Goal: Information Seeking & Learning: Find specific fact

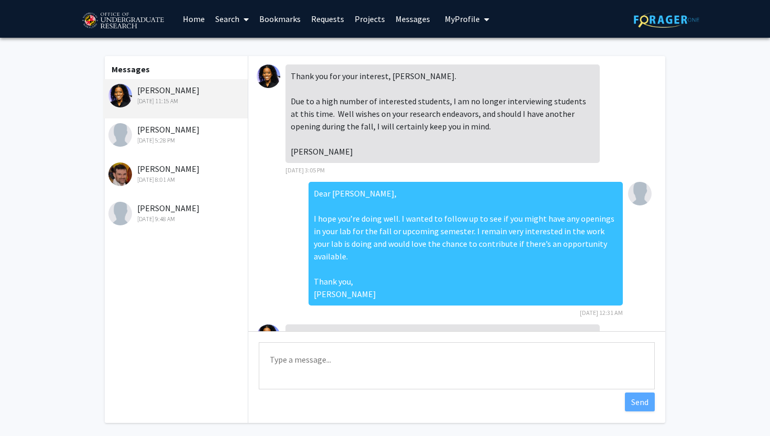
scroll to position [119, 0]
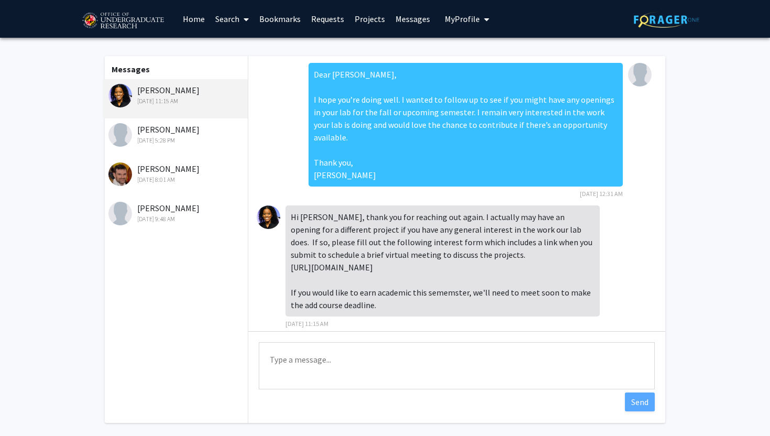
click at [274, 205] on img at bounding box center [269, 217] width 24 height 24
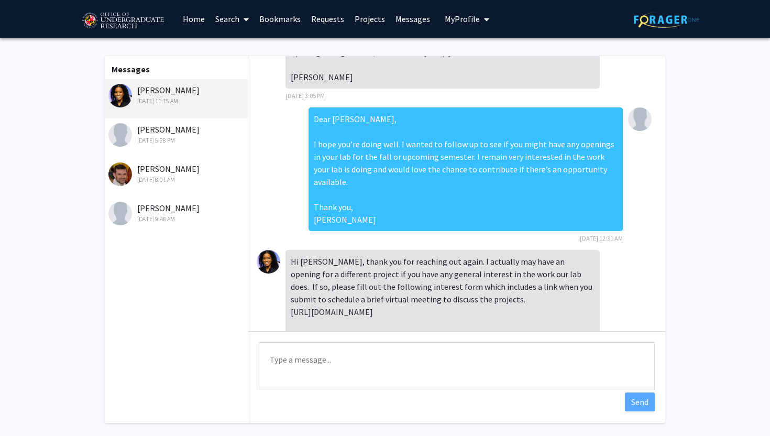
scroll to position [0, 0]
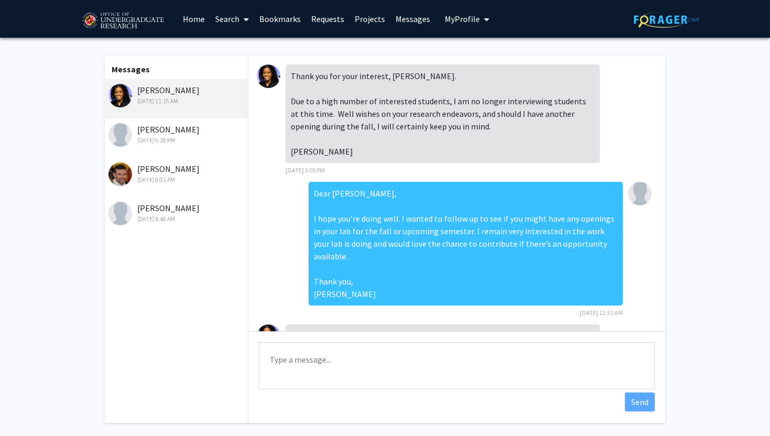
click at [270, 79] on img at bounding box center [269, 76] width 24 height 24
click at [226, 26] on link "Search" at bounding box center [232, 19] width 44 height 37
click at [233, 52] on span "Faculty/Staff" at bounding box center [248, 48] width 77 height 21
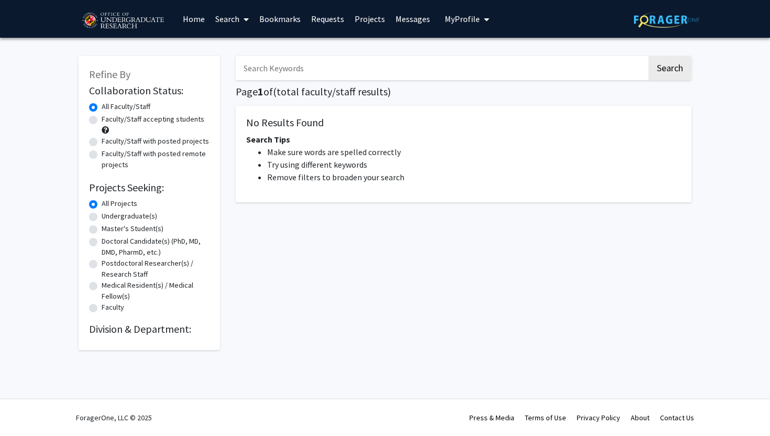
click at [271, 72] on input "Search Keywords" at bounding box center [441, 68] width 411 height 24
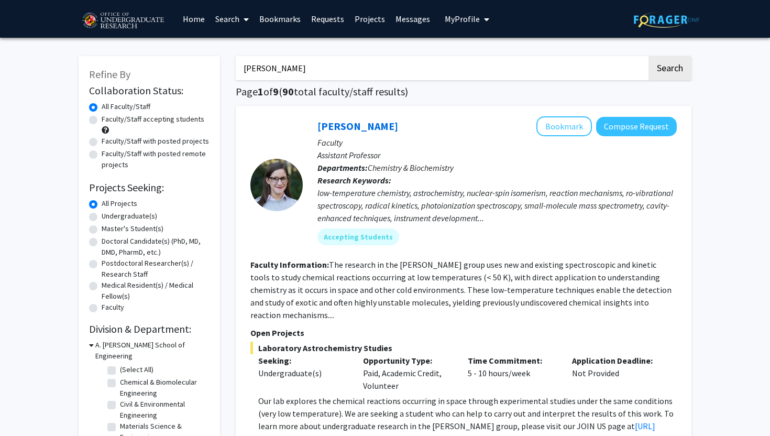
type input "[PERSON_NAME]"
click at [648, 56] on button "Search" at bounding box center [669, 68] width 43 height 24
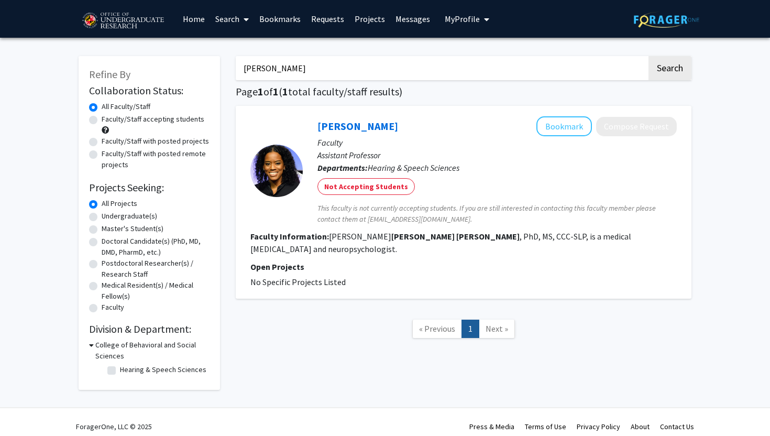
click at [319, 21] on link "Requests" at bounding box center [327, 19] width 43 height 37
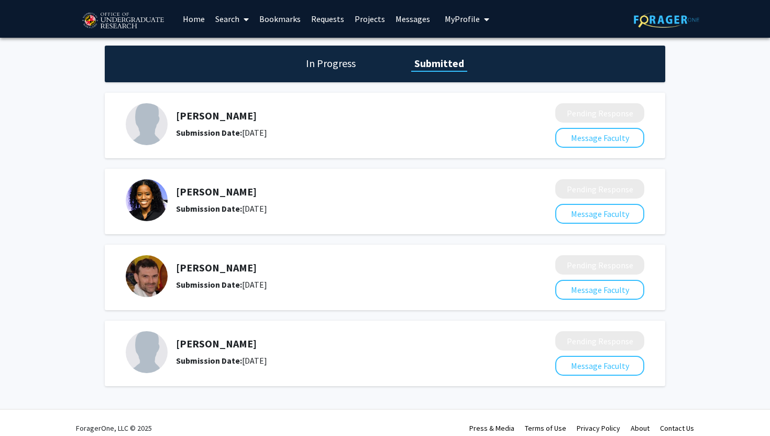
click at [433, 16] on div "Skip navigation Home Search Bookmarks Requests Projects Messages My Profile Ron…" at bounding box center [286, 19] width 414 height 38
click at [408, 16] on link "Messages" at bounding box center [412, 19] width 45 height 37
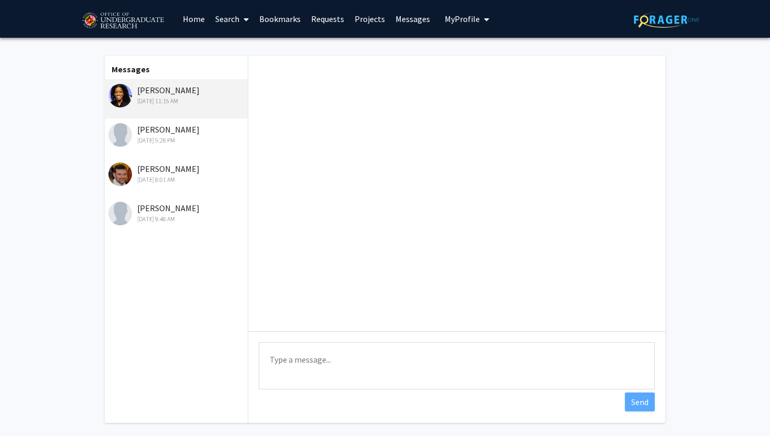
scroll to position [119, 0]
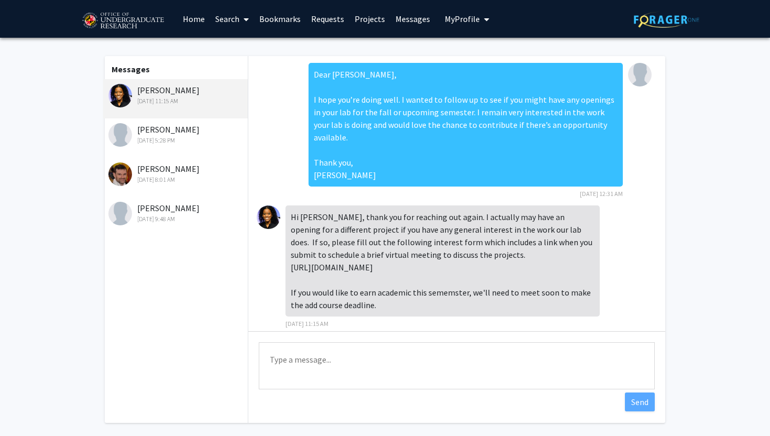
click at [345, 355] on textarea "Type a message" at bounding box center [457, 365] width 396 height 47
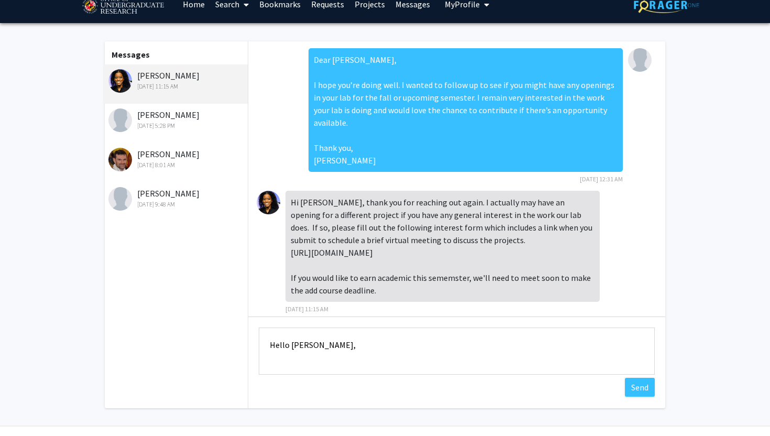
scroll to position [1, 0]
type textarea "Hello [PERSON_NAME], Thanks for the update."
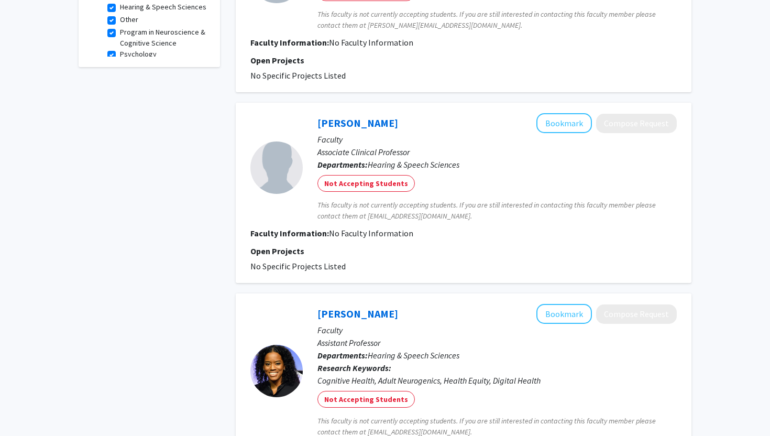
scroll to position [394, 0]
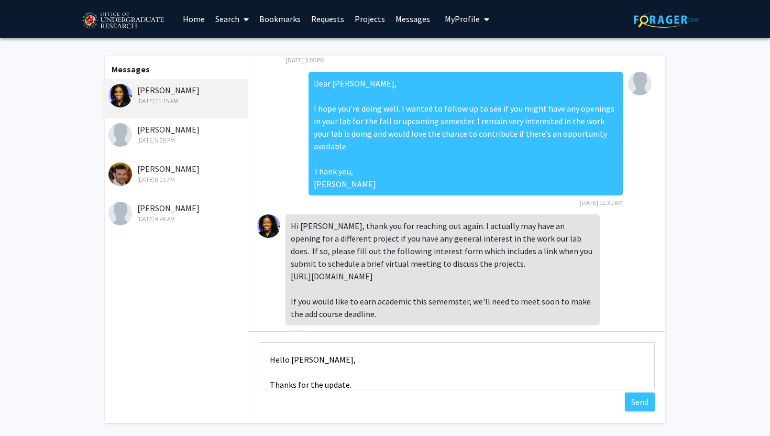
scroll to position [113, 0]
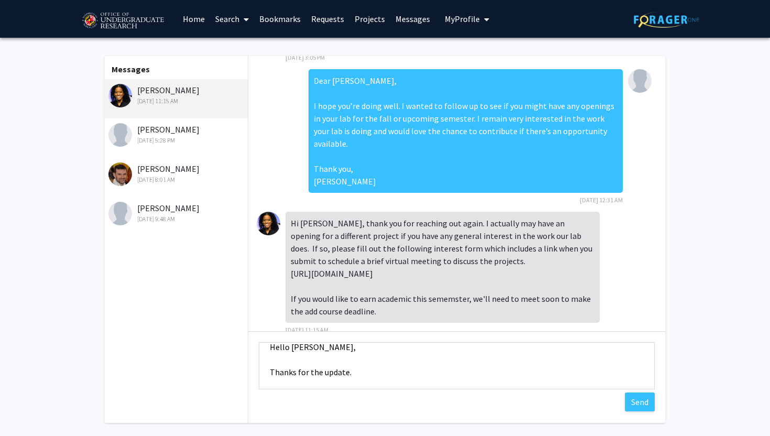
paste textarea "I’ll complete the interest form tonight and use the link to schedule a brief vi…"
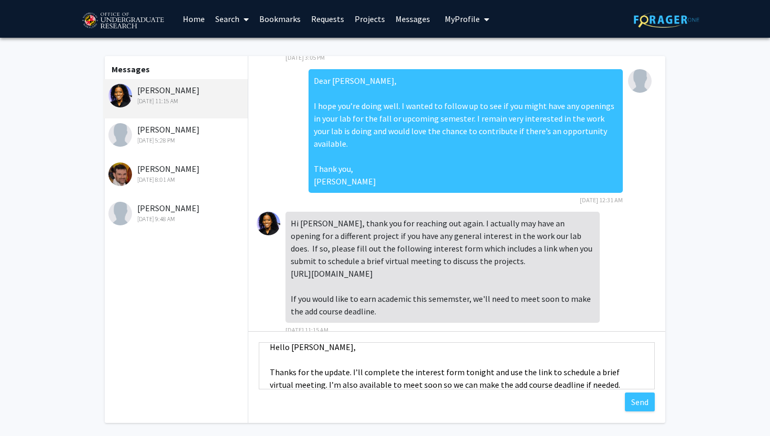
scroll to position [14, 0]
click at [456, 371] on textarea "Hello [PERSON_NAME], Thanks for the update. I’ll complete the interest form ton…" at bounding box center [457, 365] width 396 height 47
click at [453, 371] on textarea "Hello [PERSON_NAME], Thanks for the update. I’ll complete the interest form ton…" at bounding box center [457, 365] width 396 height 47
click at [497, 372] on textarea "Hello [PERSON_NAME], Thanks for the update. I’ll complete the interest form by …" at bounding box center [457, 365] width 396 height 47
click at [508, 371] on textarea "Hello [PERSON_NAME], Thanks for the update. I’ll complete the interest form by …" at bounding box center [457, 365] width 396 height 47
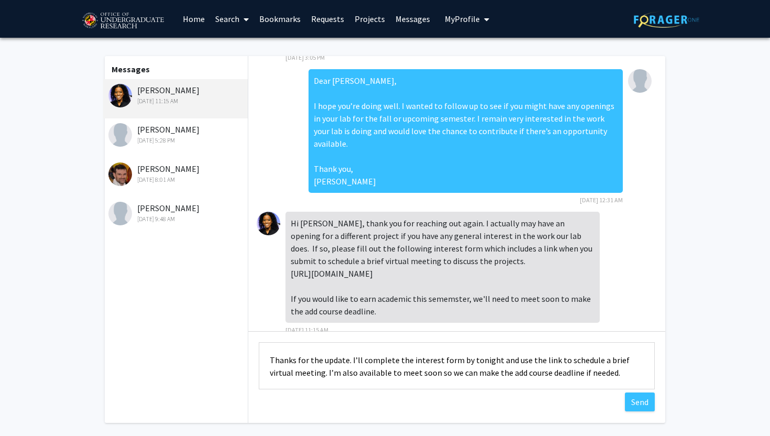
scroll to position [25, 0]
drag, startPoint x: 590, startPoint y: 384, endPoint x: 302, endPoint y: 373, distance: 288.8
click at [302, 373] on textarea "Hello [PERSON_NAME], Thanks for the update. I’ll complete the interest form by …" at bounding box center [457, 365] width 396 height 47
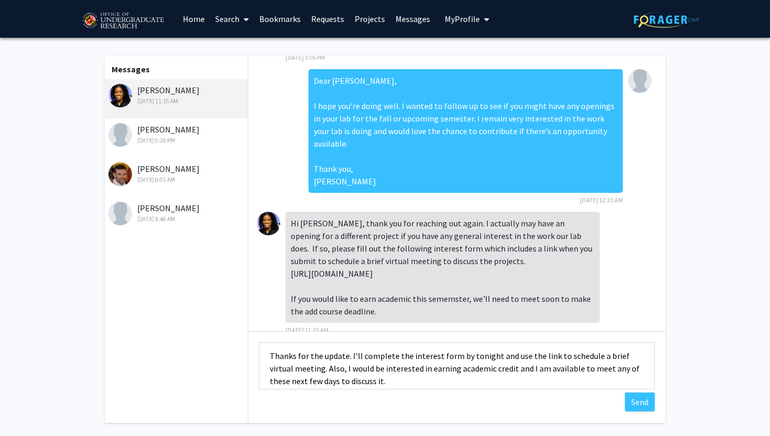
click at [334, 368] on textarea "Hello [PERSON_NAME], Thanks for the update. I’ll complete the interest form by …" at bounding box center [457, 365] width 396 height 47
click at [344, 369] on textarea "Hello [PERSON_NAME], Thanks for the update. I’ll complete the interest form by …" at bounding box center [457, 365] width 396 height 47
click at [340, 369] on textarea "Hello [PERSON_NAME], Thanks for the update. I’ll complete the interest form by …" at bounding box center [457, 365] width 396 height 47
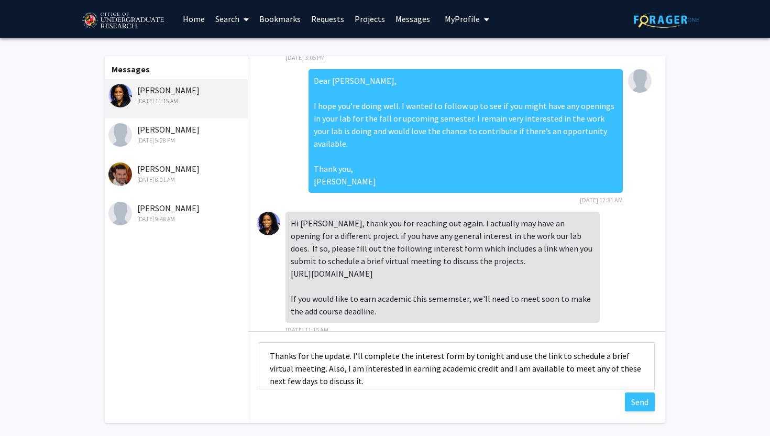
click at [361, 379] on textarea "Hello [PERSON_NAME], Thanks for the update. I’ll complete the interest form by …" at bounding box center [457, 365] width 396 height 47
drag, startPoint x: 382, startPoint y: 382, endPoint x: 487, endPoint y: 370, distance: 104.9
click at [487, 370] on textarea "Hello [PERSON_NAME], Thanks for the update. I’ll complete the interest form by …" at bounding box center [457, 365] width 396 height 47
click at [493, 383] on textarea "Hello [PERSON_NAME], Thanks for the update. I’ll complete the interest form by …" at bounding box center [457, 365] width 396 height 47
drag, startPoint x: 502, startPoint y: 381, endPoint x: 542, endPoint y: 371, distance: 41.7
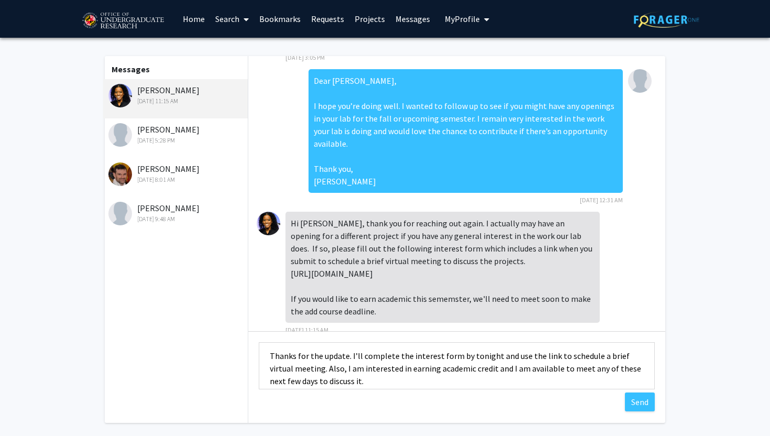
click at [542, 371] on textarea "Hello [PERSON_NAME], Thanks for the update. I’ll complete the interest form by …" at bounding box center [457, 365] width 396 height 47
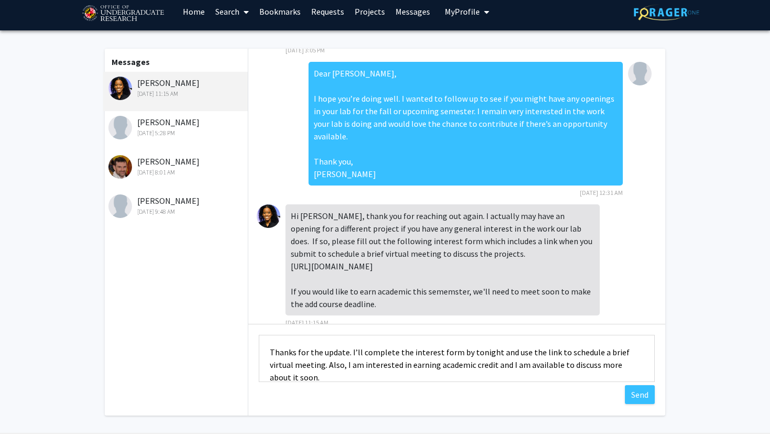
scroll to position [8, 0]
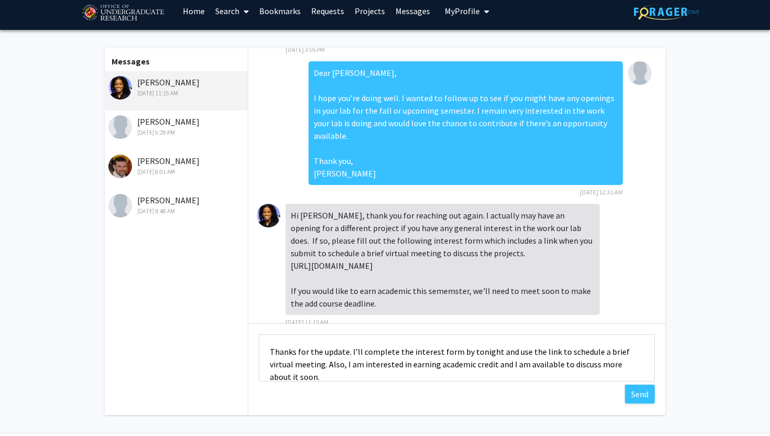
drag, startPoint x: 635, startPoint y: 361, endPoint x: 614, endPoint y: 364, distance: 20.6
click at [614, 364] on textarea "Hello [PERSON_NAME], Thanks for the update. I’ll complete the interest form by …" at bounding box center [457, 357] width 396 height 47
click at [621, 365] on textarea "Hello [PERSON_NAME], Thanks for the update. I’ll complete the interest form by …" at bounding box center [457, 357] width 396 height 47
click at [331, 366] on textarea "Hello [PERSON_NAME], Thanks for the update. I’ll complete the interest form by …" at bounding box center [457, 357] width 396 height 47
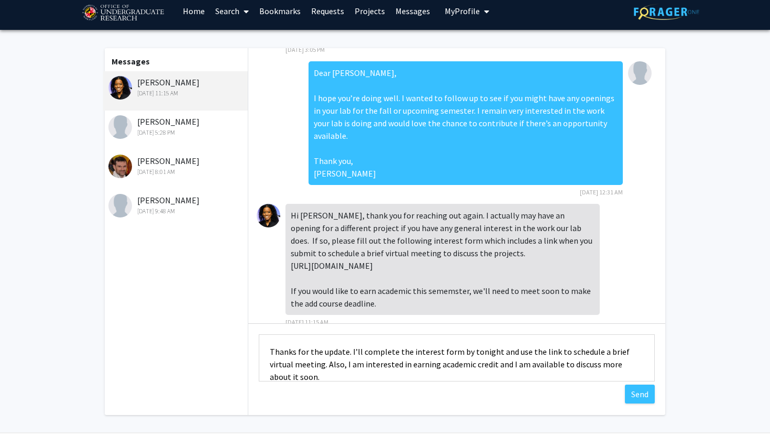
drag, startPoint x: 483, startPoint y: 365, endPoint x: 639, endPoint y: 366, distance: 156.6
click at [640, 366] on textarea "Hello [PERSON_NAME], Thanks for the update. I’ll complete the interest form by …" at bounding box center [457, 357] width 396 height 47
click at [327, 365] on textarea "Hello [PERSON_NAME], Thanks for the update. I’ll complete the interest form by …" at bounding box center [457, 357] width 396 height 47
click at [325, 365] on textarea "Hello [PERSON_NAME], Thanks for the update. I’ll complete the interest form by …" at bounding box center [457, 357] width 396 height 47
click at [484, 361] on textarea "Hello [PERSON_NAME], Thanks for the update. I’ll complete the interest form by …" at bounding box center [457, 357] width 396 height 47
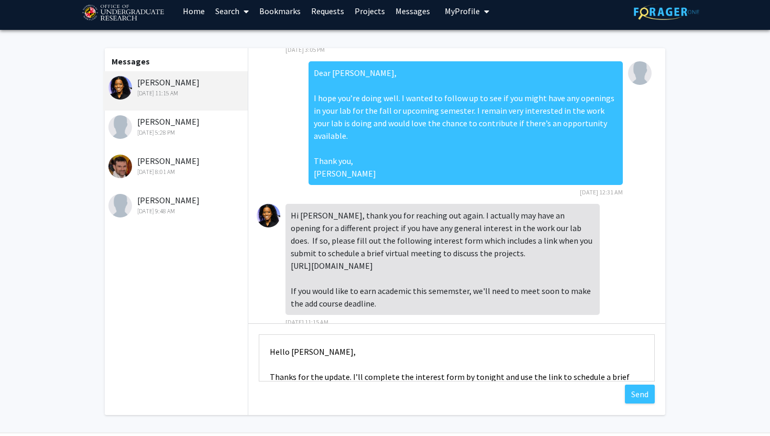
scroll to position [18, 0]
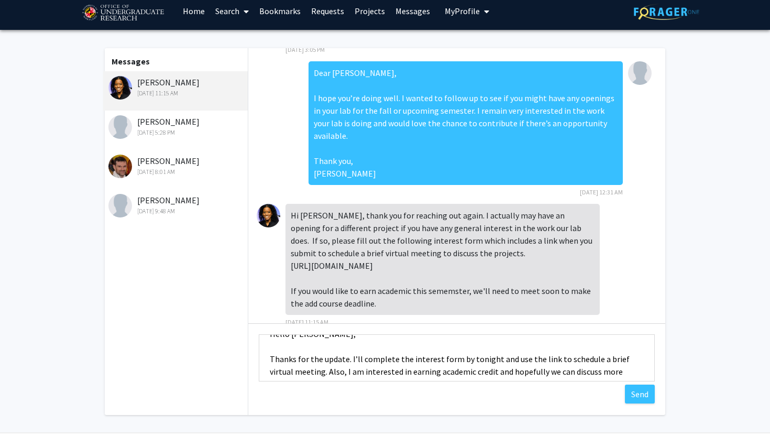
click at [346, 363] on textarea "Hello [PERSON_NAME], Thanks for the update. I’ll complete the interest form by …" at bounding box center [457, 357] width 396 height 47
drag, startPoint x: 347, startPoint y: 363, endPoint x: 318, endPoint y: 362, distance: 28.3
click at [318, 362] on textarea "Hello [PERSON_NAME], Thanks for the update. I’ll complete the interest form by …" at bounding box center [457, 357] width 396 height 47
click at [349, 362] on textarea "Hello [PERSON_NAME], Thanks for the update. I’ll complete the interest form by …" at bounding box center [457, 357] width 396 height 47
click at [358, 364] on textarea "Hello [PERSON_NAME], Thanks for the update! I’ll complete the interest form by …" at bounding box center [457, 357] width 396 height 47
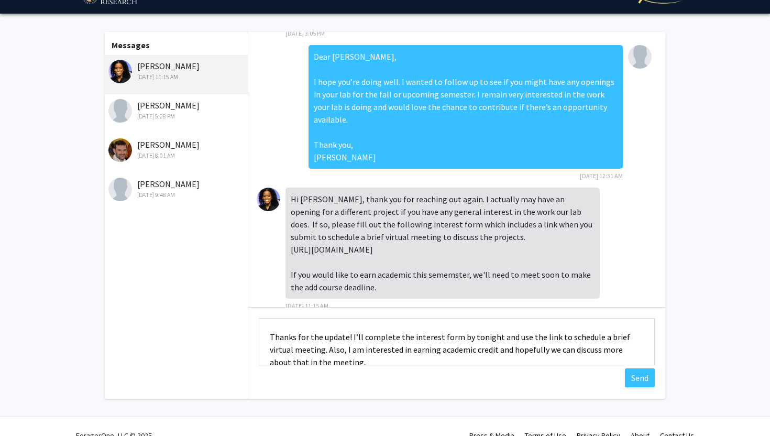
scroll to position [26, 0]
click at [346, 350] on textarea "Hello [PERSON_NAME], Thanks for the update! I’ll complete the interest form by …" at bounding box center [457, 341] width 396 height 47
click at [296, 338] on textarea "Hello [PERSON_NAME], Thanks for the update! I’ll complete the interest form by …" at bounding box center [457, 341] width 396 height 47
click at [324, 365] on textarea "Hello [PERSON_NAME], Thanks for the update! I’ll complete the interest form by …" at bounding box center [457, 341] width 396 height 47
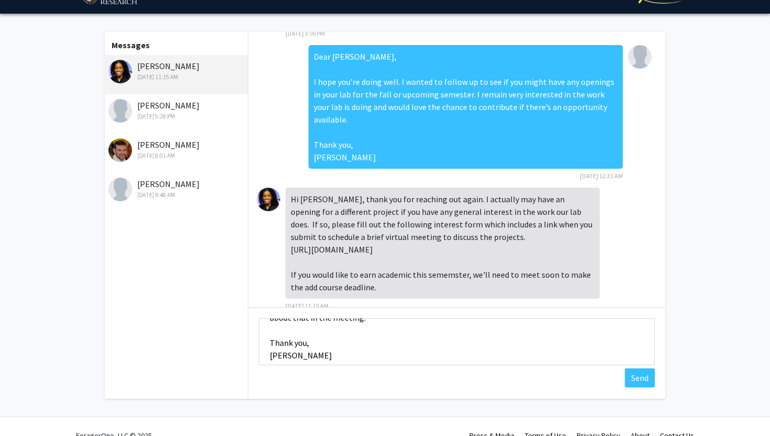
scroll to position [75, 0]
type textarea "Hello [PERSON_NAME], Thanks for the update! I’ll complete the interest form by …"
click at [492, 380] on div "Thank you for your interest, [PERSON_NAME]. Due to a high number of interested …" at bounding box center [456, 215] width 417 height 367
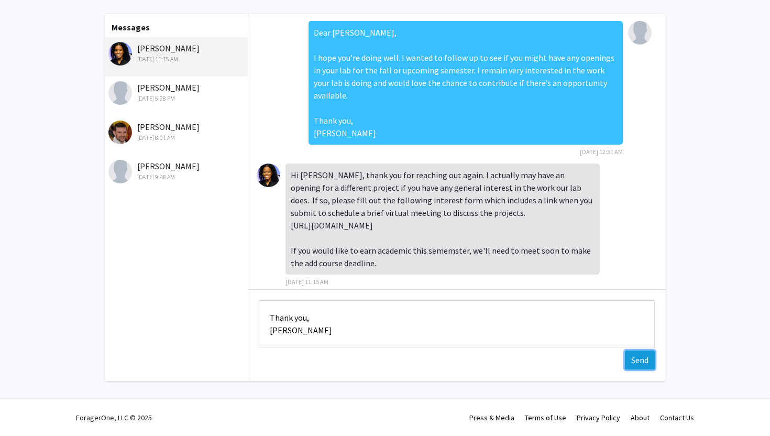
click at [636, 361] on button "Send" at bounding box center [640, 359] width 30 height 19
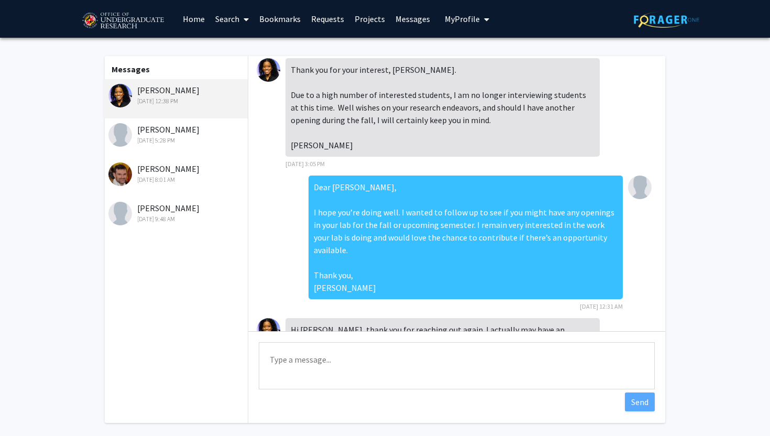
scroll to position [0, 0]
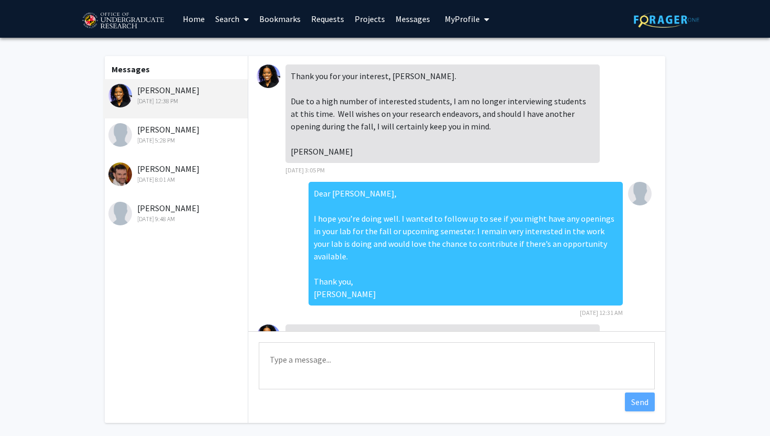
click at [229, 21] on link "Search" at bounding box center [232, 19] width 44 height 37
click at [252, 38] on span "Faculty/Staff" at bounding box center [248, 48] width 77 height 21
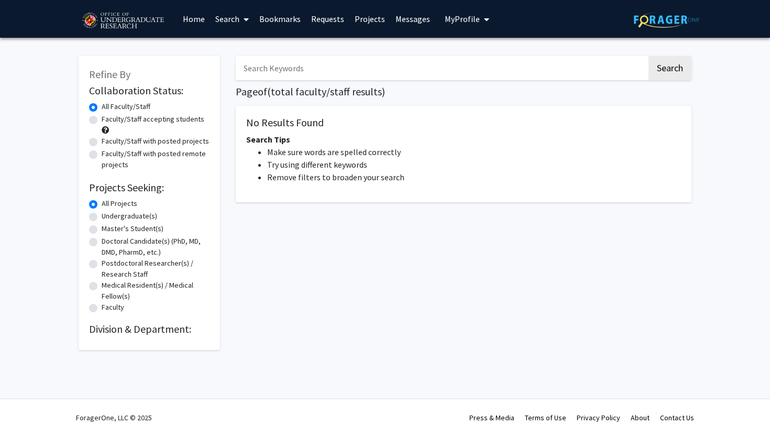
click at [271, 69] on input "Search Keywords" at bounding box center [441, 68] width 411 height 24
click at [648, 56] on button "Search" at bounding box center [669, 68] width 43 height 24
click at [670, 68] on button "Search" at bounding box center [669, 68] width 43 height 24
click at [257, 67] on input "[PERSON_NAME]" at bounding box center [441, 68] width 411 height 24
drag, startPoint x: 270, startPoint y: 67, endPoint x: 211, endPoint y: 67, distance: 59.2
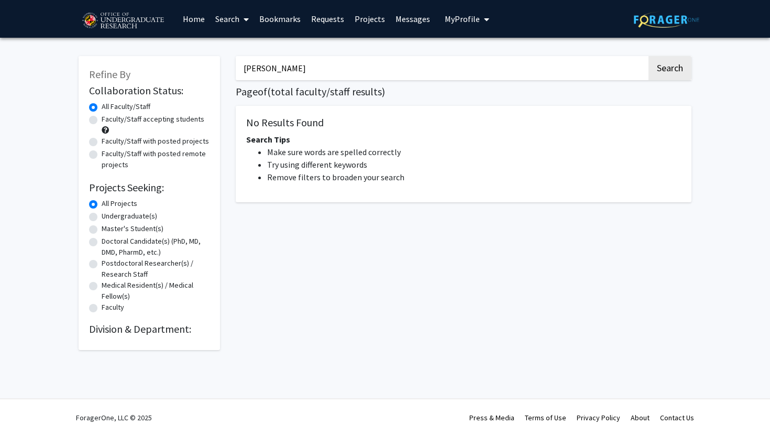
click at [211, 67] on div "Refine By Collaboration Status: Collaboration Status All Faculty/Staff Collabor…" at bounding box center [385, 198] width 628 height 304
click at [648, 56] on button "Search" at bounding box center [669, 68] width 43 height 24
click at [676, 67] on button "Search" at bounding box center [669, 68] width 43 height 24
click at [218, 15] on link "Search" at bounding box center [232, 19] width 44 height 37
click at [234, 41] on span "Faculty/Staff" at bounding box center [248, 48] width 77 height 21
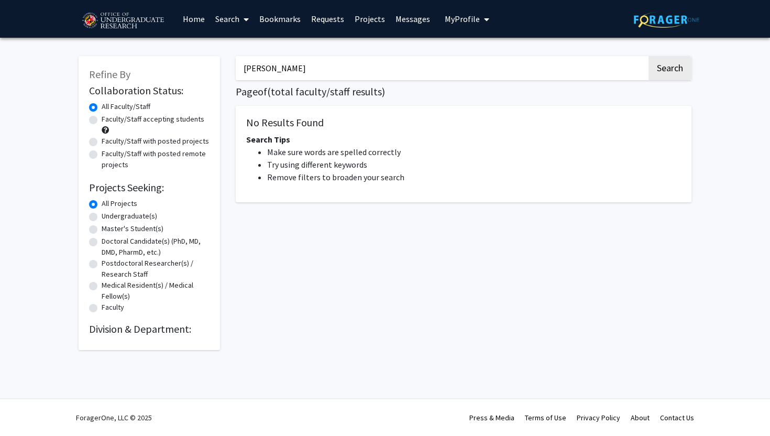
click at [277, 64] on input "[PERSON_NAME]" at bounding box center [441, 68] width 411 height 24
type input "r"
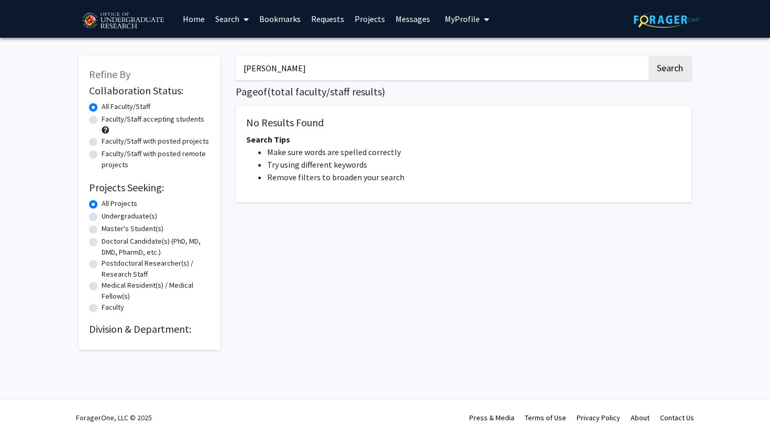
type input "[PERSON_NAME]"
click at [648, 56] on button "Search" at bounding box center [669, 68] width 43 height 24
click at [442, 55] on div "[PERSON_NAME] Search Page of ( total faculty/staff results) No Results Found Se…" at bounding box center [463, 198] width 471 height 304
click at [663, 70] on button "Search" at bounding box center [669, 68] width 43 height 24
click at [295, 13] on link "Bookmarks" at bounding box center [280, 19] width 52 height 37
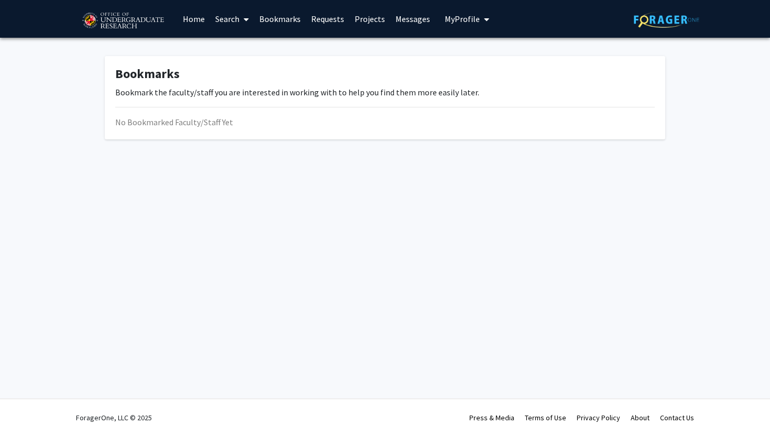
click at [327, 17] on link "Requests" at bounding box center [327, 19] width 43 height 37
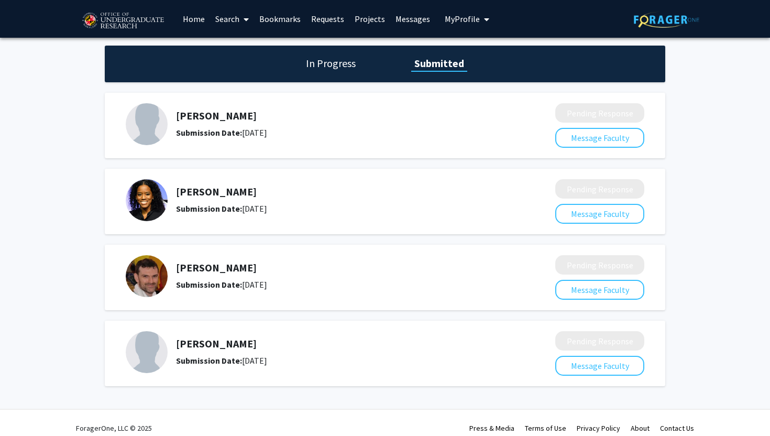
click at [370, 16] on link "Projects" at bounding box center [369, 19] width 41 height 37
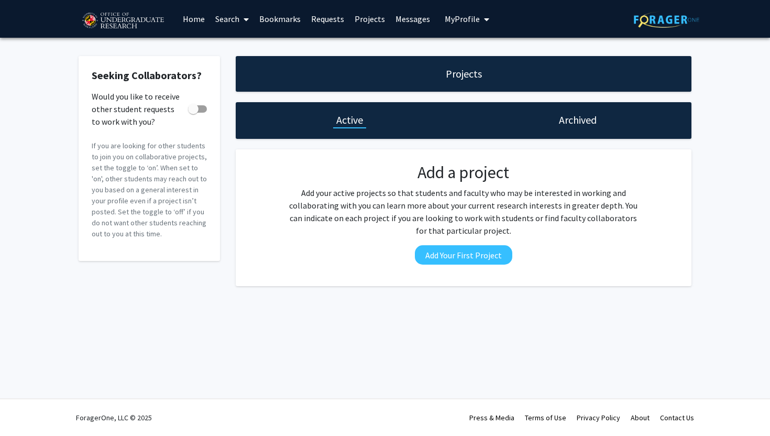
click at [220, 15] on link "Search" at bounding box center [232, 19] width 44 height 37
click at [227, 43] on span "Faculty/Staff" at bounding box center [248, 48] width 77 height 21
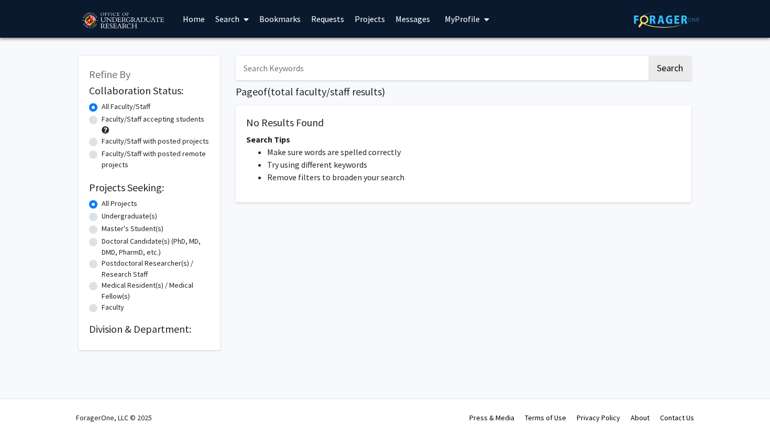
click at [119, 152] on label "Faculty/Staff with posted remote projects" at bounding box center [156, 159] width 108 height 22
click at [108, 152] on input "Faculty/Staff with posted remote projects" at bounding box center [105, 151] width 7 height 7
radio input "true"
click at [102, 233] on label "Master's Student(s)" at bounding box center [133, 228] width 62 height 11
click at [102, 230] on input "Master's Student(s)" at bounding box center [105, 226] width 7 height 7
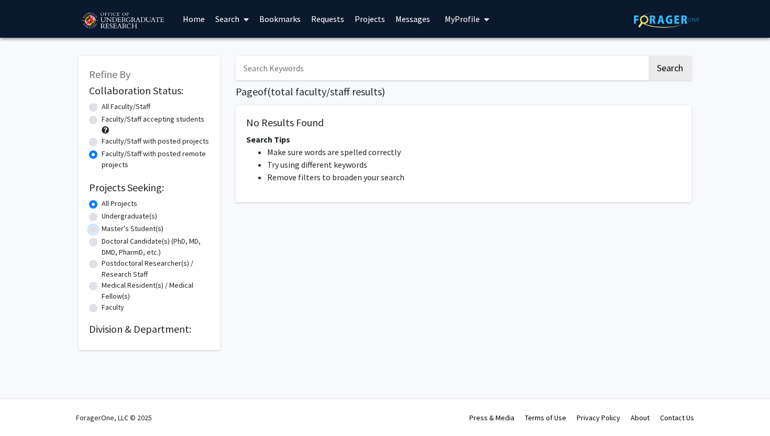
radio input "true"
click at [129, 325] on h2 "Division & Department:" at bounding box center [149, 329] width 120 height 13
click at [193, 21] on link "Home" at bounding box center [194, 19] width 32 height 37
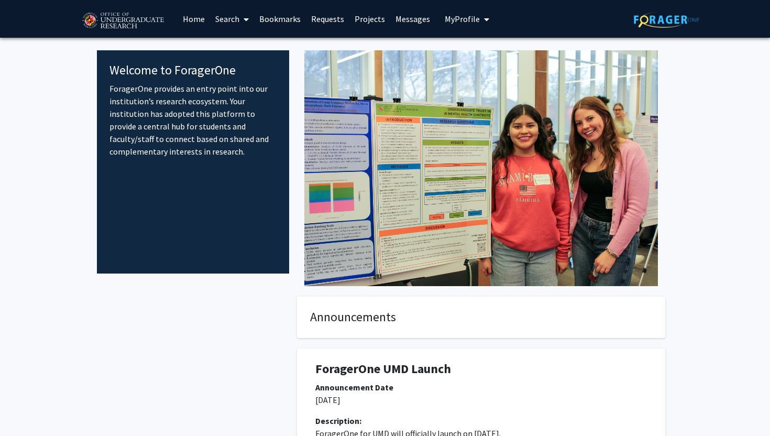
click at [231, 20] on link "Search" at bounding box center [232, 19] width 44 height 37
click at [249, 46] on span "Faculty/Staff" at bounding box center [248, 48] width 77 height 21
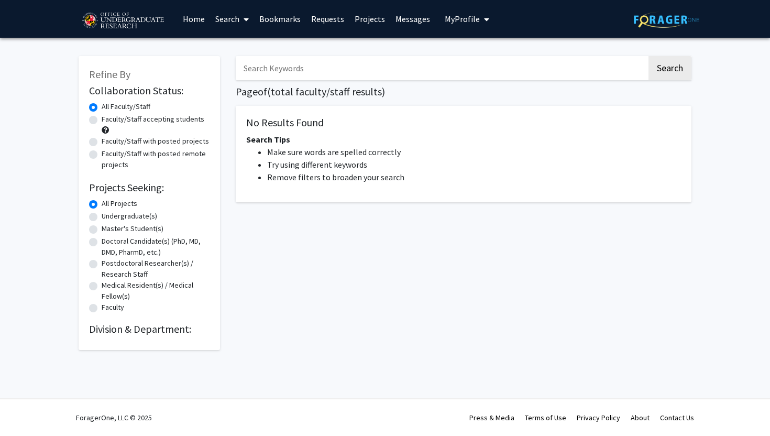
click at [180, 327] on h2 "Division & Department:" at bounding box center [149, 329] width 120 height 13
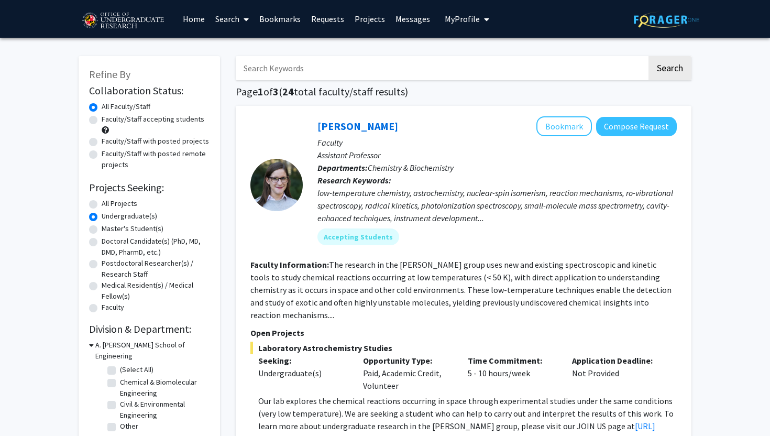
click at [319, 69] on input "Search Keywords" at bounding box center [441, 68] width 411 height 24
drag, startPoint x: 268, startPoint y: 70, endPoint x: 226, endPoint y: 70, distance: 42.4
type input "[PERSON_NAME]"
click at [648, 56] on button "Search" at bounding box center [669, 68] width 43 height 24
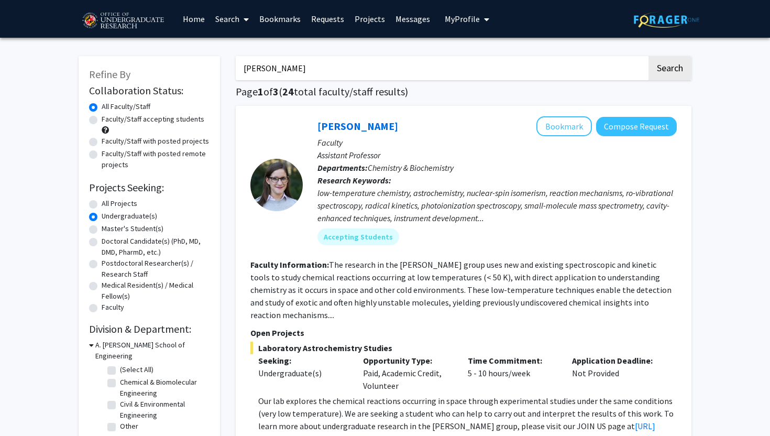
radio input "true"
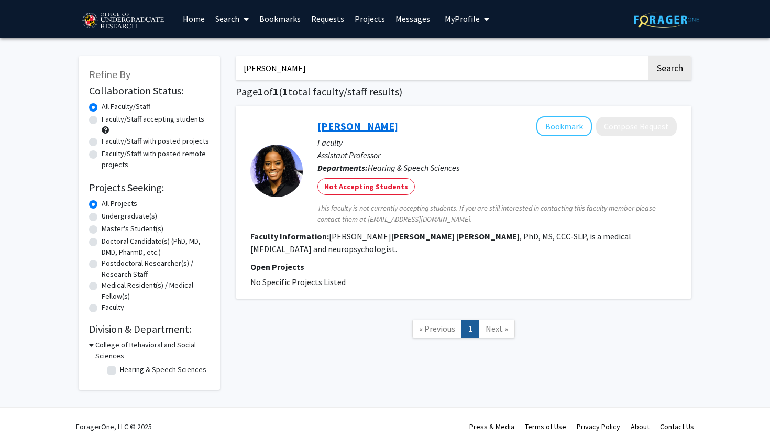
click at [345, 125] on link "[PERSON_NAME]" at bounding box center [357, 125] width 81 height 13
